Goal: Transaction & Acquisition: Purchase product/service

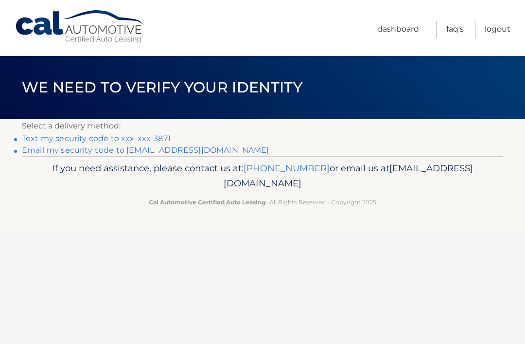
click at [148, 137] on link "Text my security code to xxx-xxx-3871" at bounding box center [96, 138] width 149 height 9
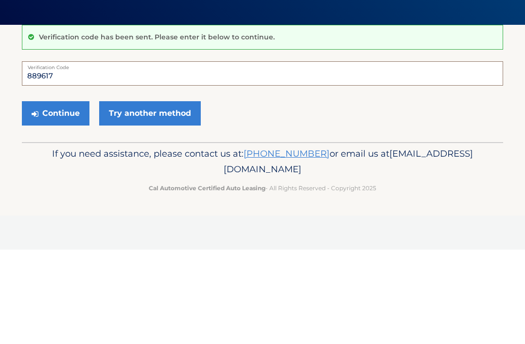
type input "889617"
click at [67, 195] on button "Continue" at bounding box center [56, 207] width 68 height 24
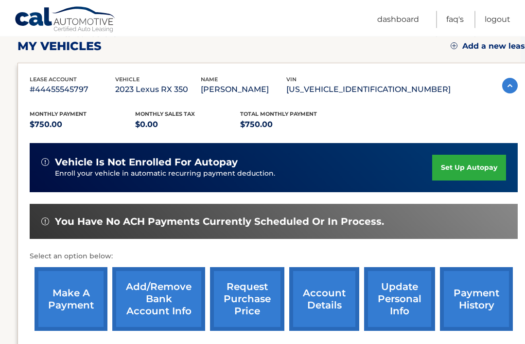
scroll to position [139, 7]
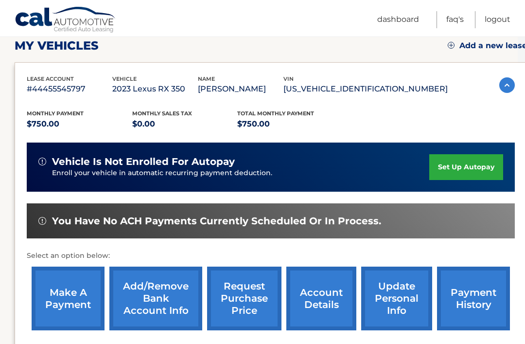
click at [74, 294] on link "make a payment" at bounding box center [68, 298] width 73 height 64
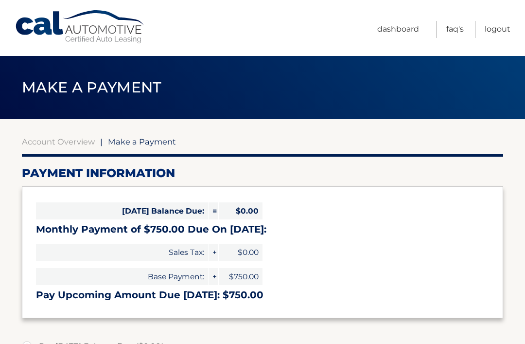
select select "OWIwYWM4MTUtZDkzZC00NzEyLTg5YjAtMmFhZGMzNWZhMmEy"
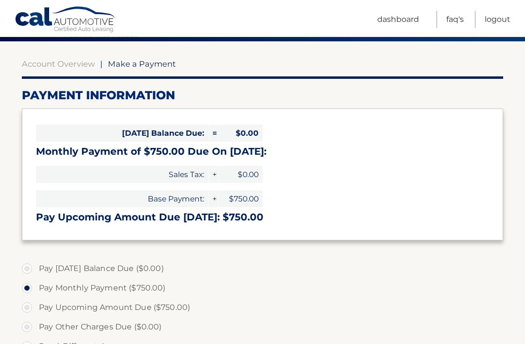
scroll to position [78, 0]
click at [32, 343] on label "Pay A Different Amount" at bounding box center [262, 345] width 481 height 19
click at [32, 343] on input "Pay A Different Amount" at bounding box center [31, 344] width 10 height 16
radio input "true"
click at [38, 281] on label "Pay Monthly Payment ($750.00)" at bounding box center [262, 287] width 481 height 19
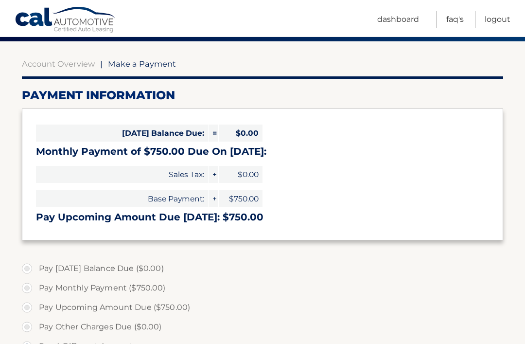
click at [35, 281] on input "Pay Monthly Payment ($750.00)" at bounding box center [31, 286] width 10 height 16
radio input "true"
type input "750.00"
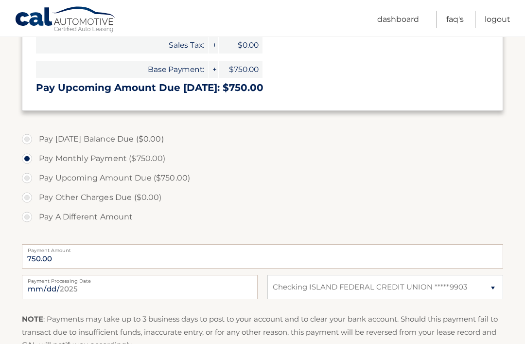
scroll to position [207, 0]
click at [179, 290] on input "[DATE]" at bounding box center [140, 287] width 236 height 24
type input "[DATE]"
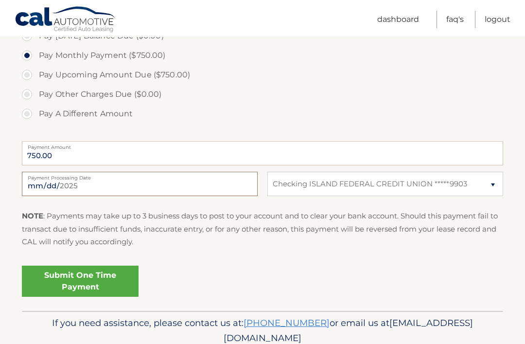
scroll to position [311, 0]
click at [111, 275] on link "Submit One Time Payment" at bounding box center [80, 280] width 117 height 31
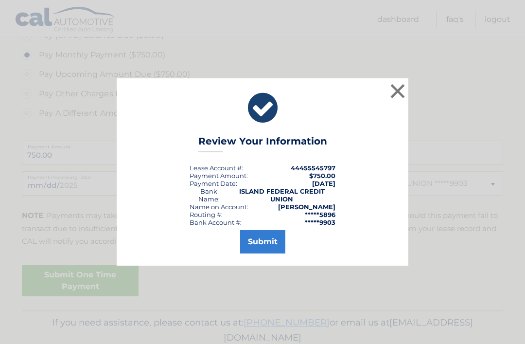
click at [263, 253] on button "Submit" at bounding box center [262, 241] width 45 height 23
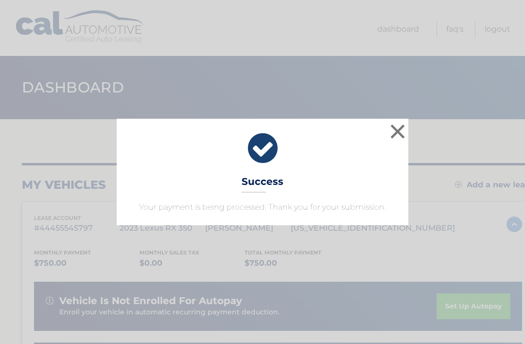
click at [398, 135] on button "×" at bounding box center [397, 131] width 19 height 19
